Goal: Navigation & Orientation: Find specific page/section

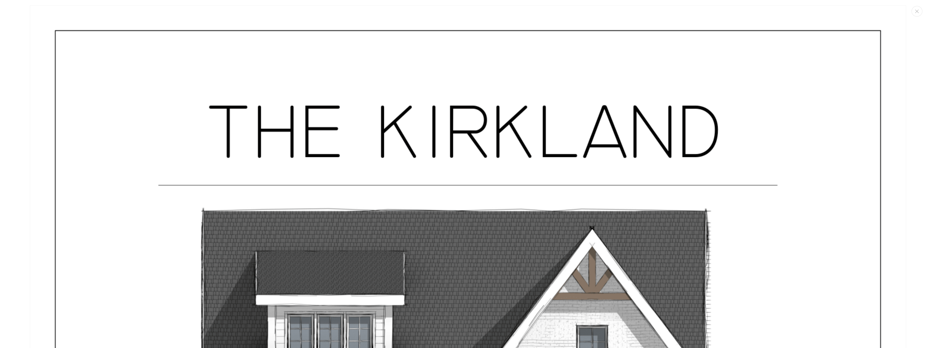
drag, startPoint x: 915, startPoint y: 17, endPoint x: 922, endPoint y: 16, distance: 6.9
click at [915, 17] on div "Media gallery" at bounding box center [468, 174] width 936 height 348
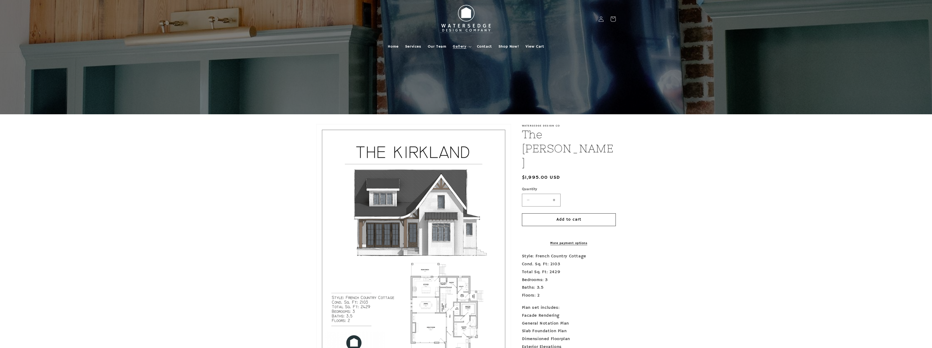
click at [462, 48] on span "Gallery" at bounding box center [459, 46] width 13 height 5
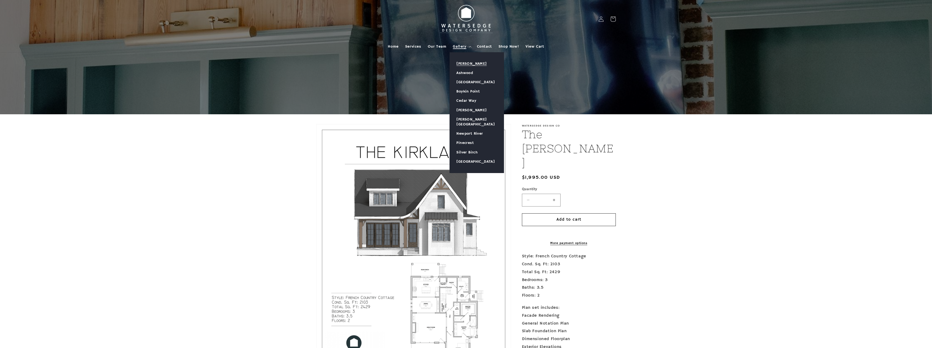
click at [462, 62] on link "[PERSON_NAME]" at bounding box center [477, 63] width 54 height 9
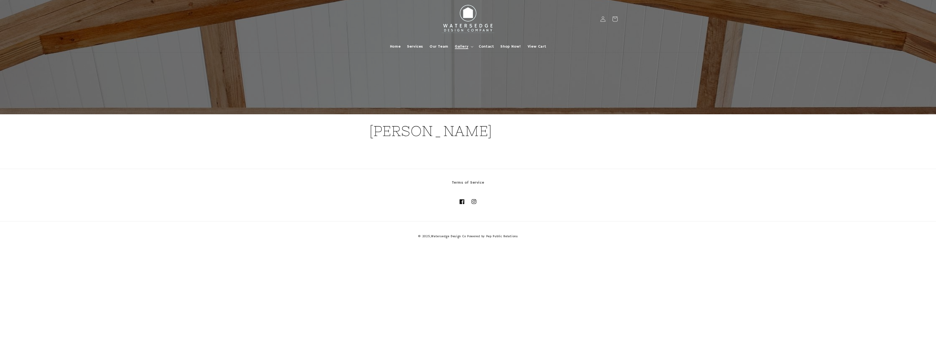
click at [461, 45] on span "Gallery" at bounding box center [461, 46] width 13 height 5
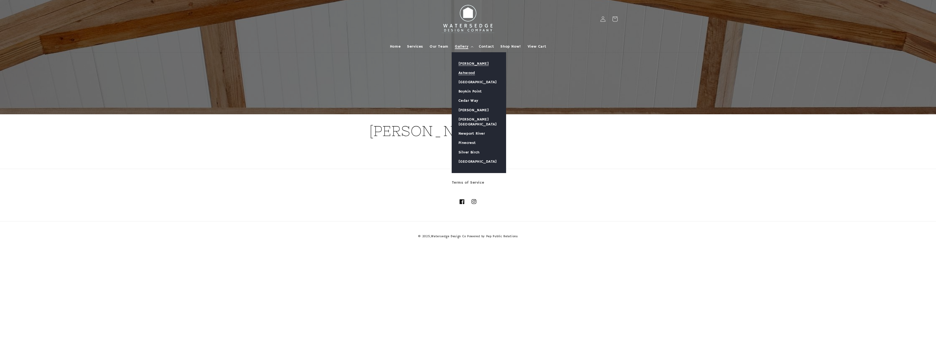
click at [469, 73] on link "Ashwood" at bounding box center [479, 72] width 54 height 9
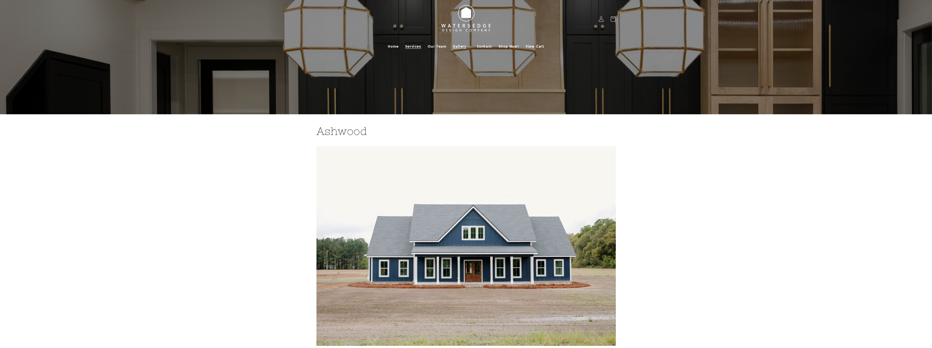
click at [413, 48] on span "Services" at bounding box center [413, 46] width 16 height 5
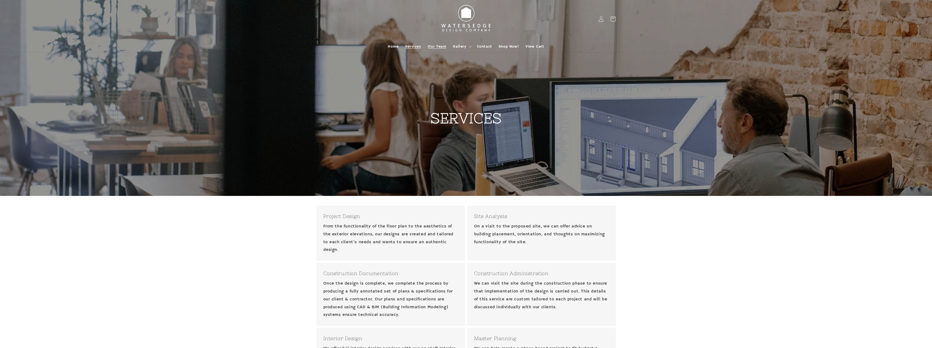
click at [429, 47] on span "Our Team" at bounding box center [437, 46] width 19 height 5
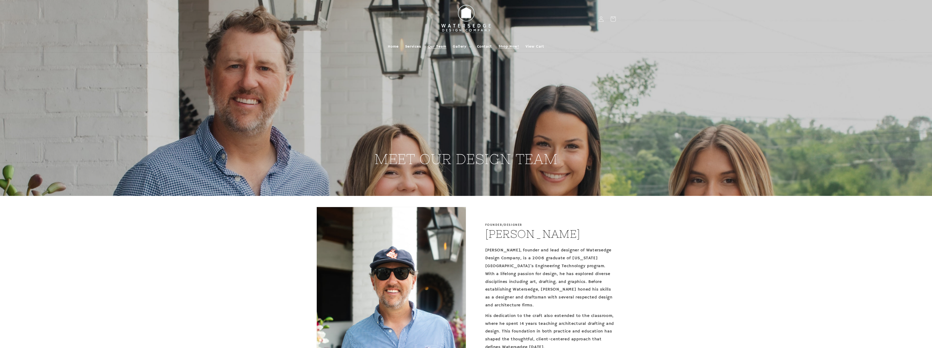
click at [511, 47] on span "Shop Now!" at bounding box center [509, 46] width 20 height 5
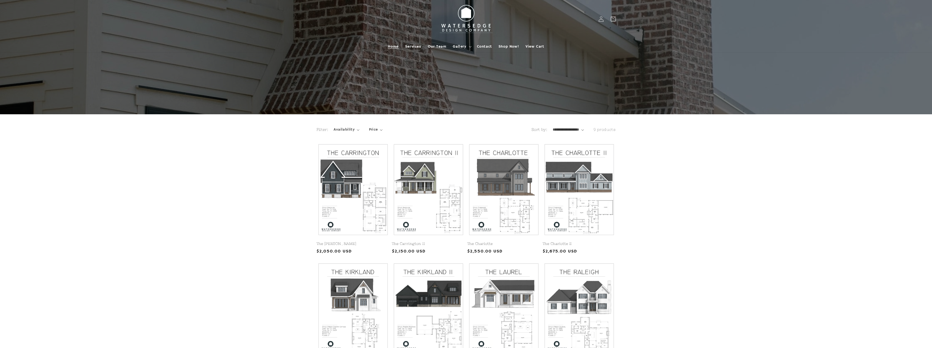
click at [393, 46] on span "Home" at bounding box center [393, 46] width 11 height 5
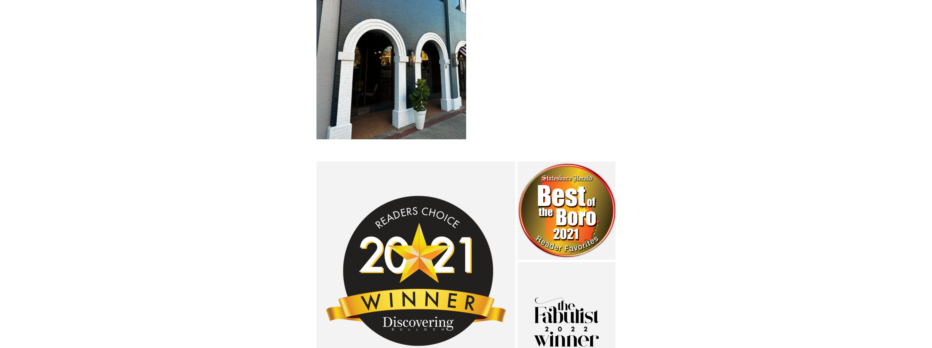
scroll to position [948, 0]
